Goal: Transaction & Acquisition: Purchase product/service

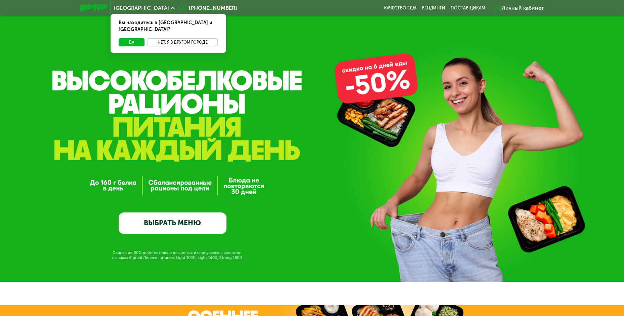
click at [173, 38] on button "Нет, я в другом городе" at bounding box center [182, 42] width 71 height 8
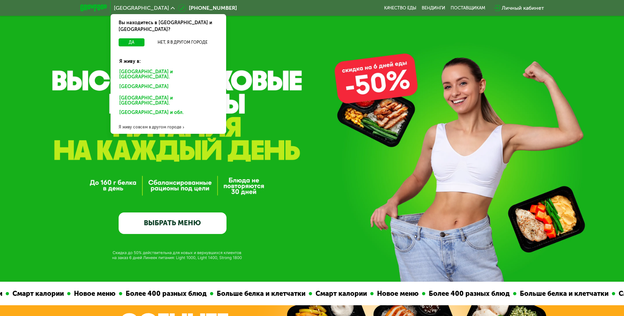
click at [168, 68] on div "Санкт-Петербурге и обл." at bounding box center [168, 75] width 107 height 14
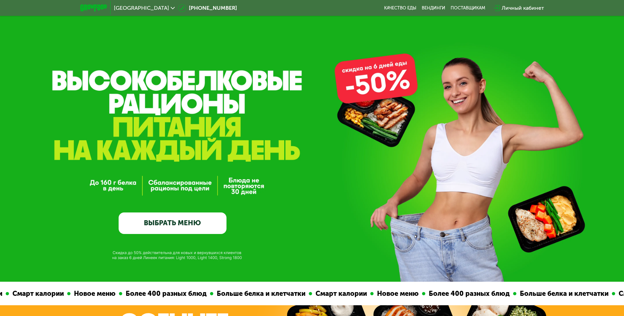
click at [217, 227] on link "ВЫБРАТЬ МЕНЮ" at bounding box center [173, 222] width 108 height 21
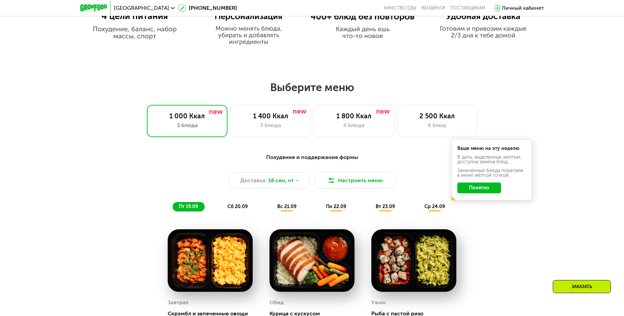
scroll to position [409, 0]
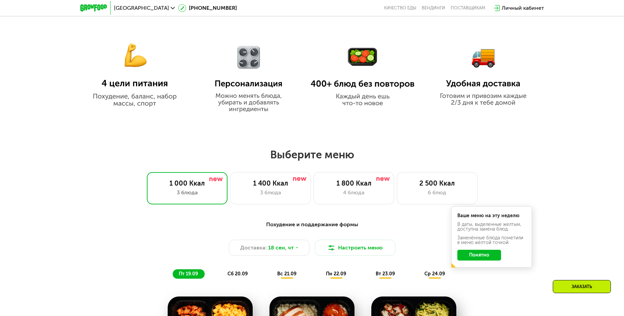
click at [468, 257] on button "Понятно" at bounding box center [479, 255] width 44 height 11
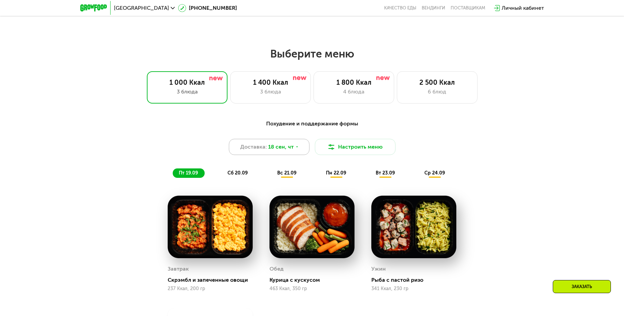
scroll to position [476, 0]
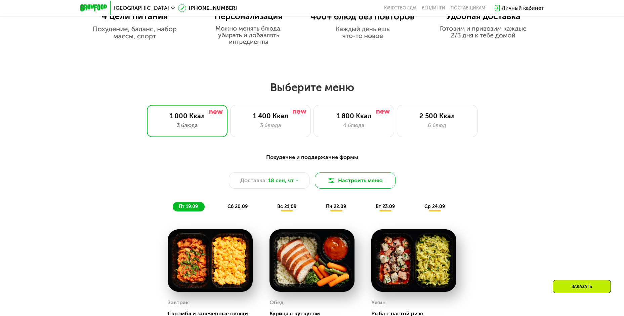
click at [382, 180] on button "Настроить меню" at bounding box center [355, 180] width 81 height 16
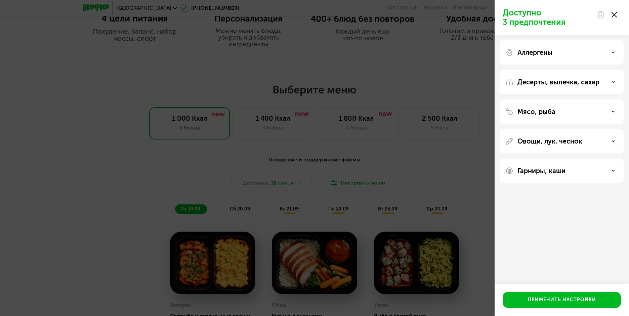
click at [571, 177] on div "Гарниры, каши" at bounding box center [562, 171] width 124 height 24
click at [571, 168] on div "Гарниры, каши" at bounding box center [561, 171] width 113 height 8
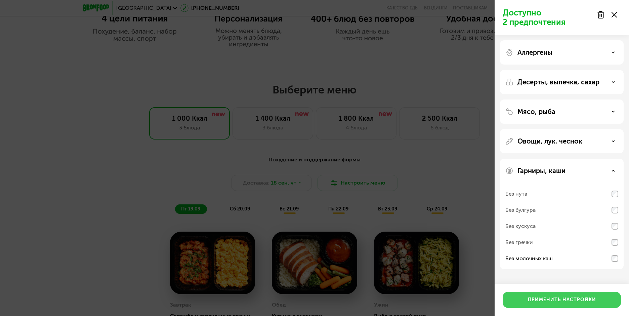
click at [596, 299] on button "Применить настройки" at bounding box center [562, 300] width 118 height 16
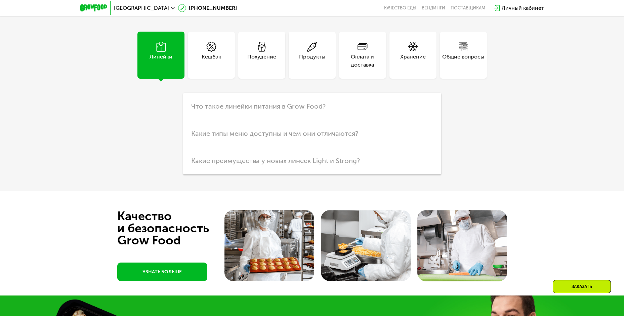
scroll to position [2122, 0]
